Goal: Check status: Check status

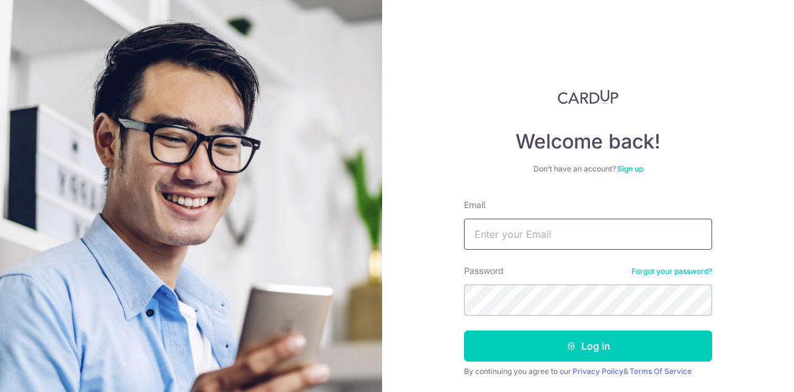
click at [515, 240] on input "Email" at bounding box center [588, 233] width 248 height 31
type input "[EMAIL_ADDRESS][DOMAIN_NAME]"
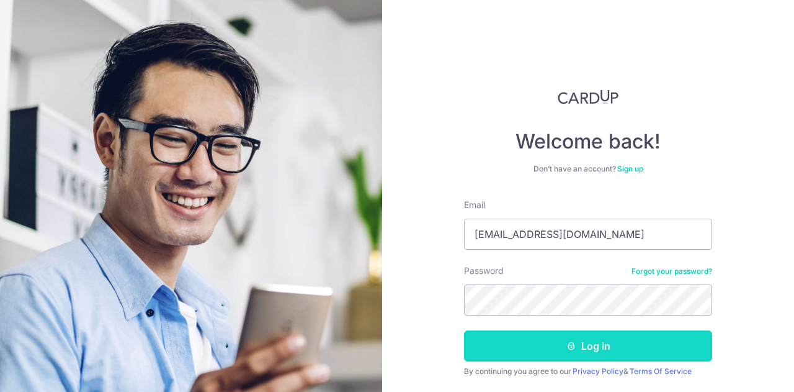
click at [541, 352] on button "Log in" at bounding box center [588, 345] width 248 height 31
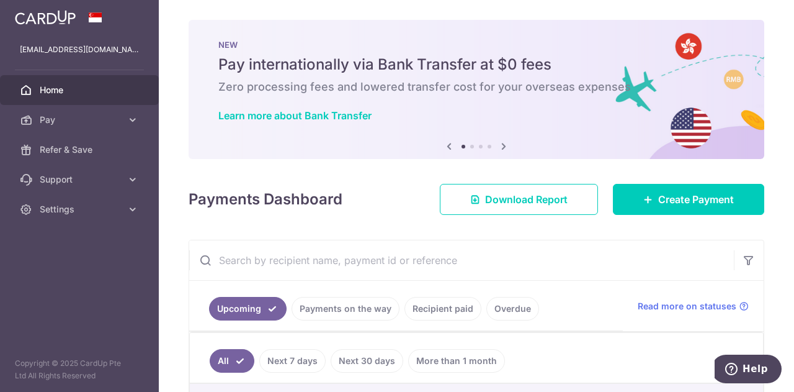
click at [452, 305] on link "Recipient paid" at bounding box center [443, 309] width 77 height 24
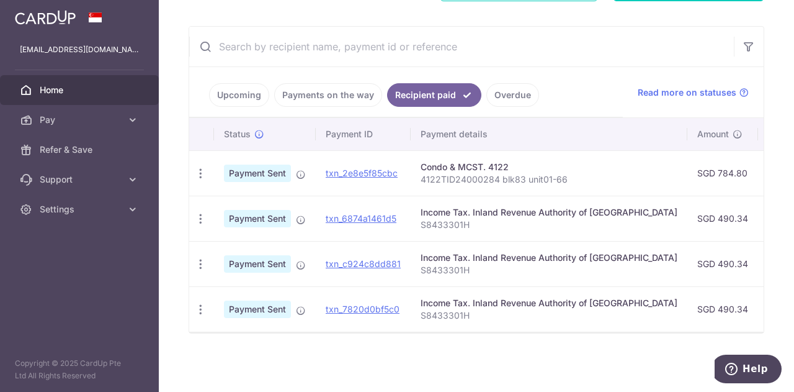
click at [358, 377] on div "× Pause Schedule Pause all future payments in this series Pause just this one p…" at bounding box center [476, 196] width 635 height 392
